Goal: Check status: Check status

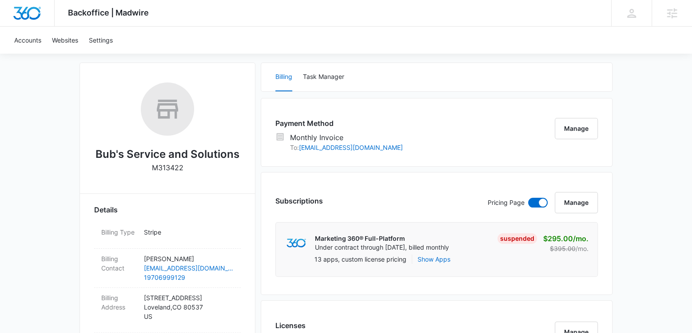
scroll to position [122, 0]
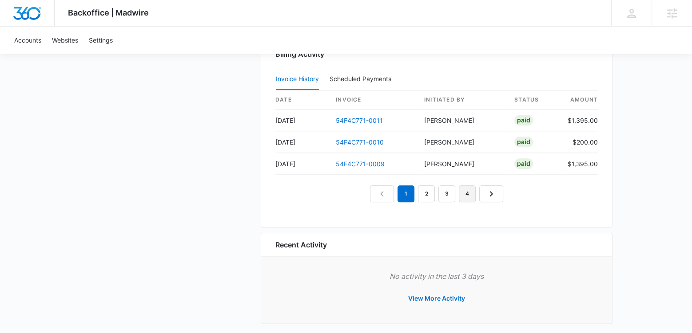
click at [472, 188] on link "4" at bounding box center [467, 194] width 17 height 17
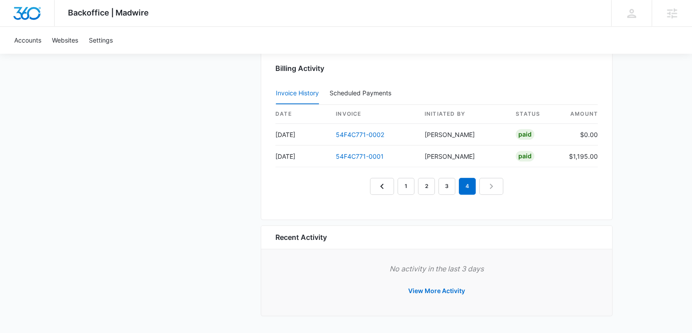
scroll to position [844, 0]
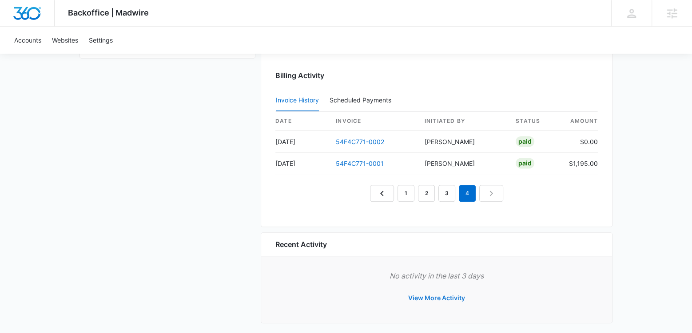
click at [435, 291] on button "View More Activity" at bounding box center [436, 298] width 75 height 21
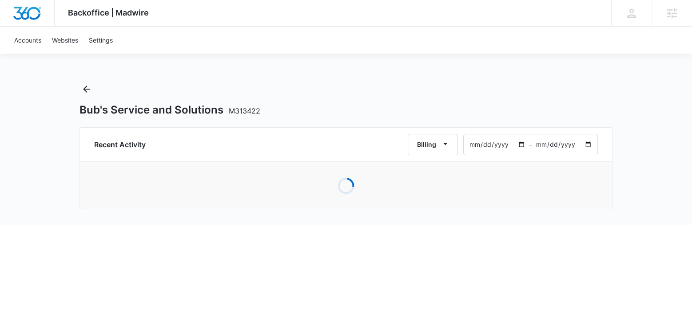
click at [493, 142] on input "2025-08-07" at bounding box center [496, 145] width 65 height 20
click at [517, 143] on input "2025-08-07" at bounding box center [496, 145] width 65 height 20
click at [522, 144] on input "2025-08-07" at bounding box center [496, 145] width 65 height 20
type input "2025-03-07"
click at [552, 145] on input "2025-10-06" at bounding box center [564, 145] width 65 height 20
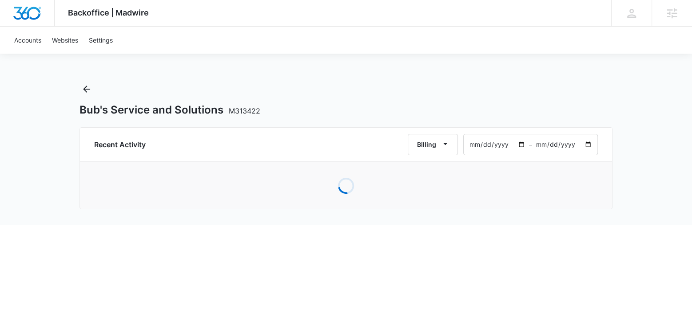
click at [574, 147] on input "2025-10-06" at bounding box center [564, 145] width 65 height 20
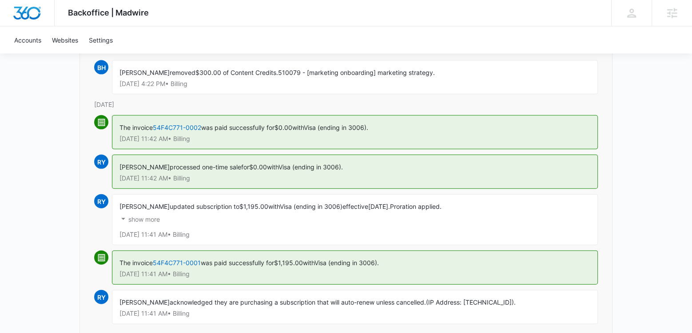
scroll to position [1763, 0]
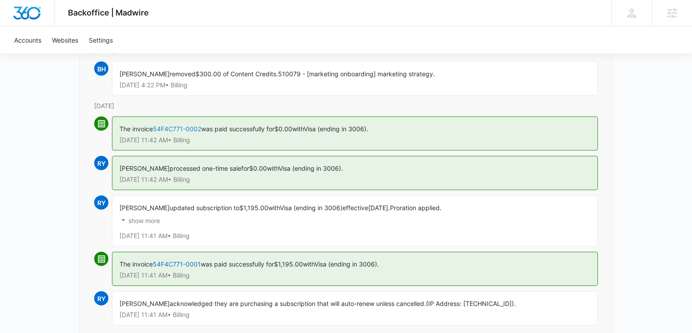
click at [194, 125] on link "54F4C771-0002" at bounding box center [177, 129] width 48 height 8
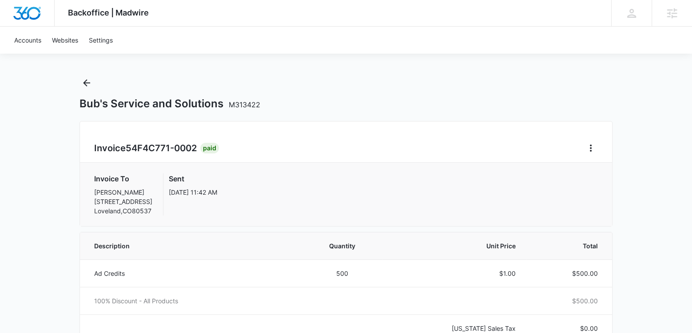
scroll to position [8, 0]
click at [86, 75] on button "Back" at bounding box center [86, 82] width 14 height 14
